Goal: Find contact information: Find contact information

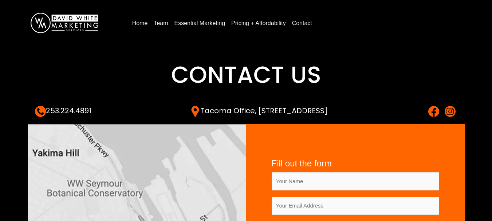
click at [435, 114] on img at bounding box center [433, 111] width 11 height 11
